Goal: Information Seeking & Learning: Compare options

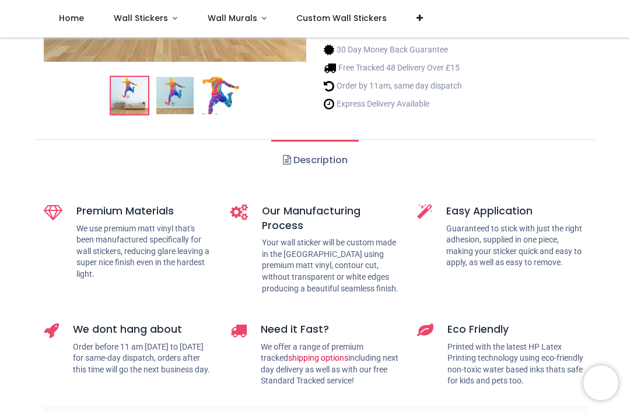
scroll to position [295, 0]
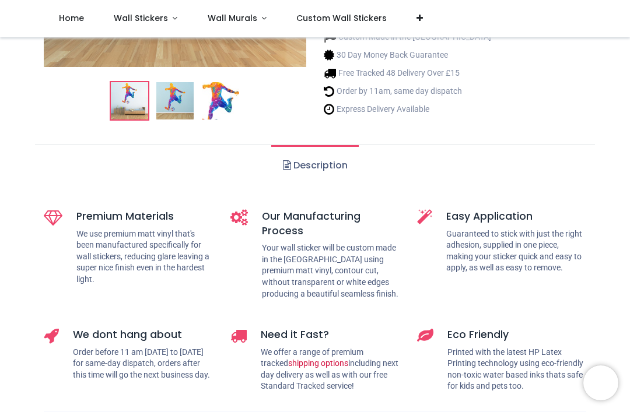
click at [177, 104] on img at bounding box center [174, 101] width 37 height 37
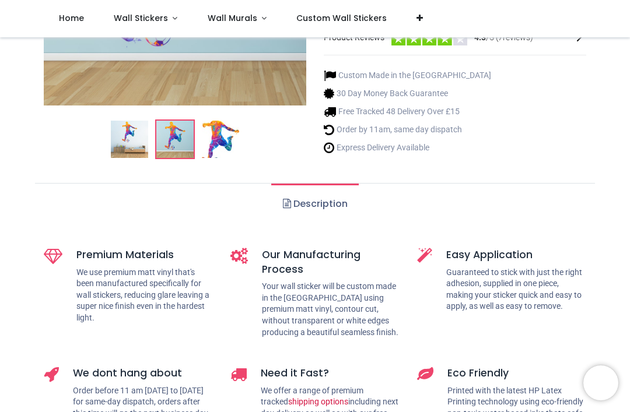
scroll to position [248, 0]
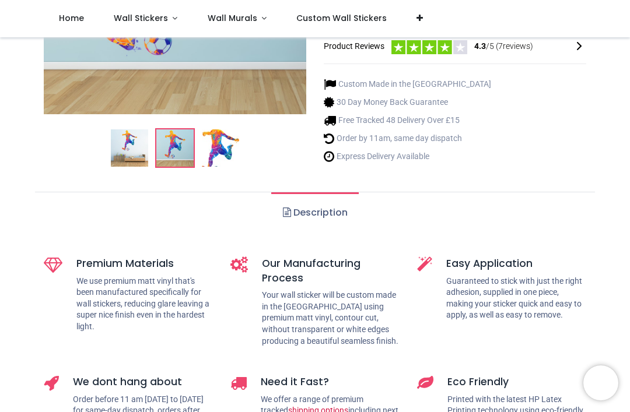
click at [225, 163] on img at bounding box center [220, 148] width 37 height 37
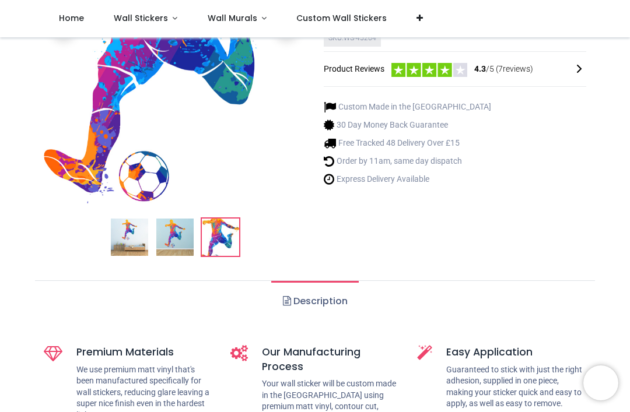
scroll to position [226, 0]
click at [124, 251] on img at bounding box center [129, 236] width 37 height 37
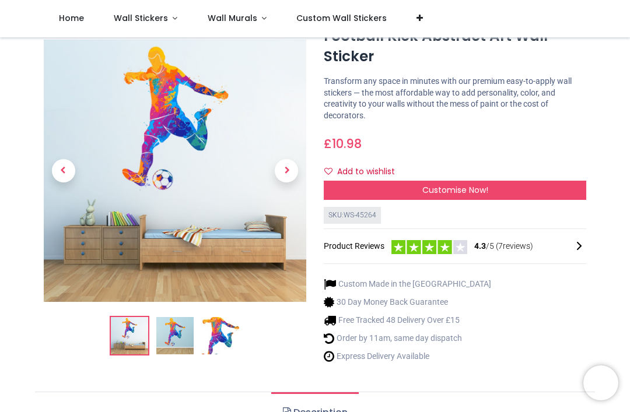
scroll to position [47, 0]
